Goal: Task Accomplishment & Management: Manage account settings

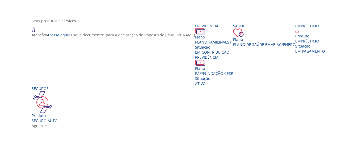
scroll to position [106, 0]
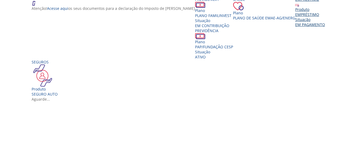
click at [295, 17] on div "EMPRÉSTIMO" at bounding box center [310, 14] width 30 height 5
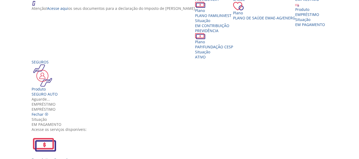
click at [106, 132] on div "Empréstimo Pessoal" at bounding box center [182, 147] width 300 height 31
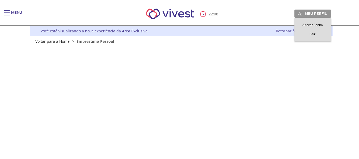
click at [304, 12] on link "Meu perfil" at bounding box center [313, 14] width 37 height 8
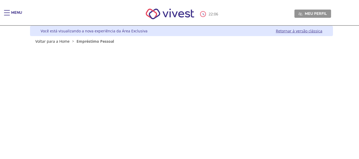
click at [234, 14] on div "22 : 06 Meu perfil Alterar Senha Sair" at bounding box center [179, 14] width 303 height 23
click at [280, 31] on link "Retornar à versão clássica" at bounding box center [299, 30] width 47 height 5
